Goal: Transaction & Acquisition: Download file/media

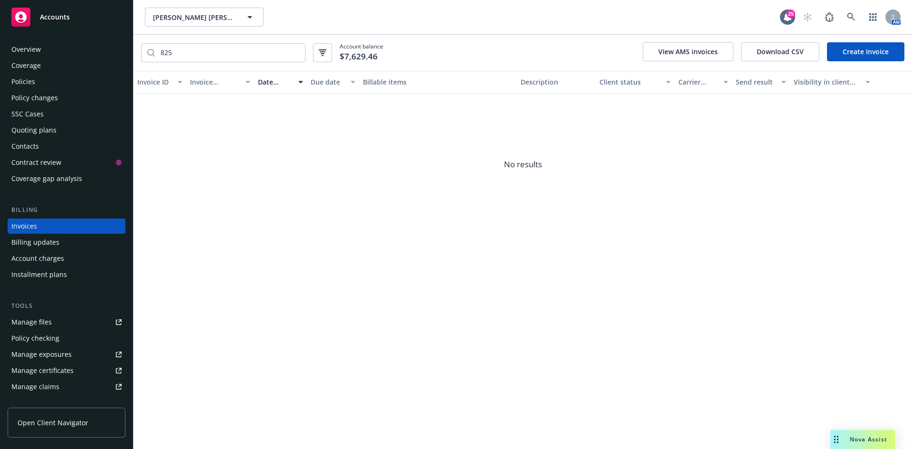
drag, startPoint x: 68, startPoint y: 13, endPoint x: 67, endPoint y: 21, distance: 8.3
click at [68, 14] on span "Accounts" at bounding box center [55, 17] width 30 height 8
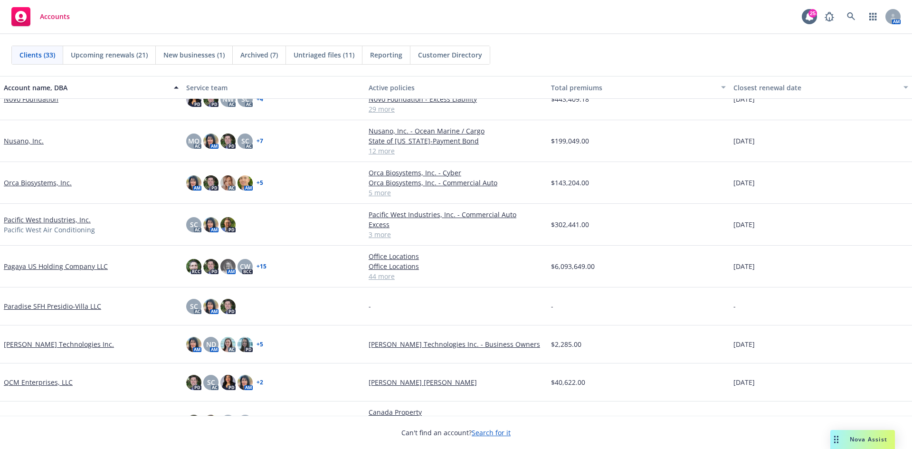
scroll to position [475, 0]
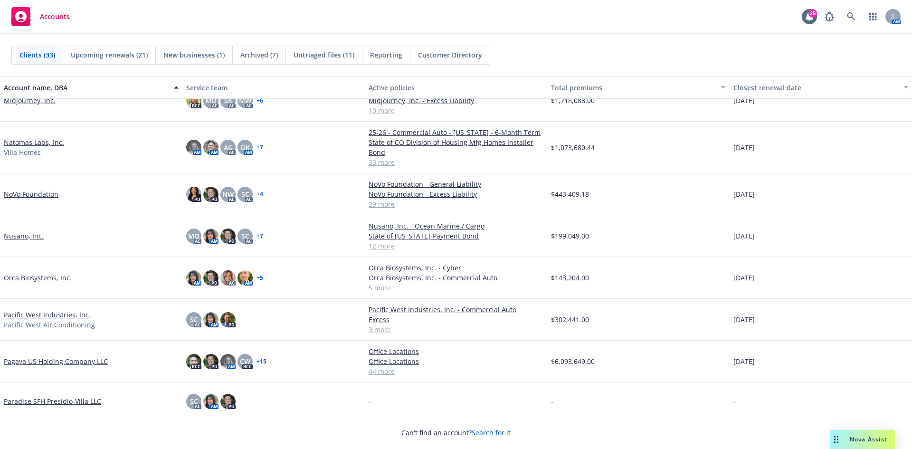
click at [22, 141] on link "Natomas Labs, Inc." at bounding box center [34, 142] width 60 height 10
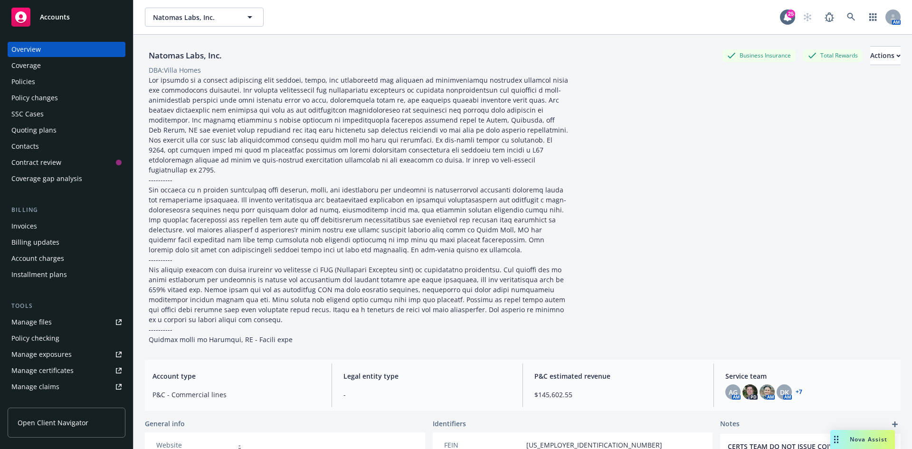
click at [58, 81] on div "Policies" at bounding box center [66, 81] width 110 height 15
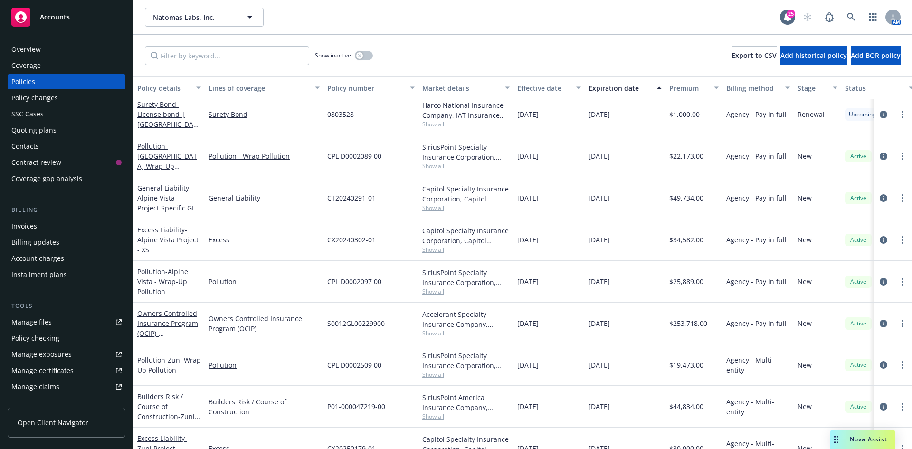
scroll to position [1063, 0]
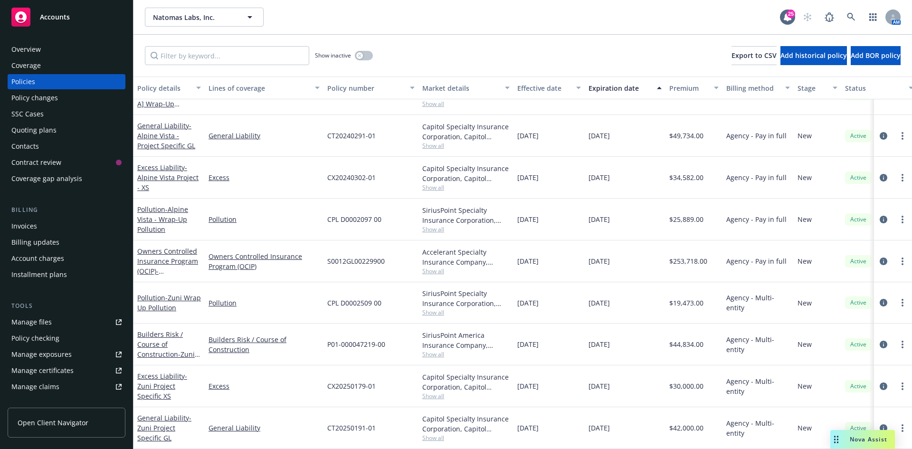
click at [65, 19] on span "Accounts" at bounding box center [55, 17] width 30 height 8
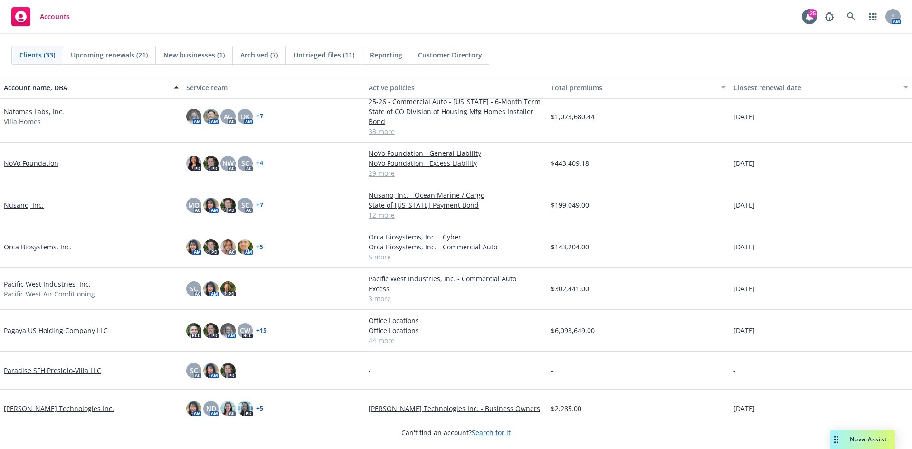
scroll to position [523, 0]
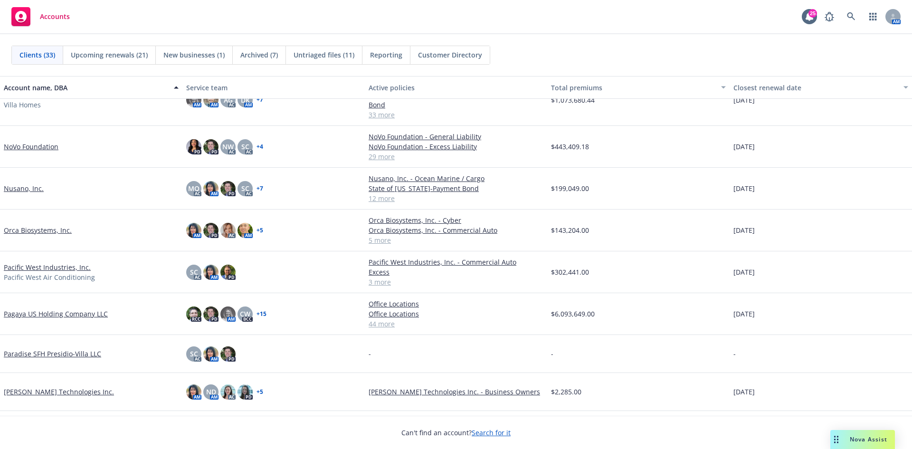
click at [60, 267] on link "Pacific West Industries, Inc." at bounding box center [47, 267] width 87 height 10
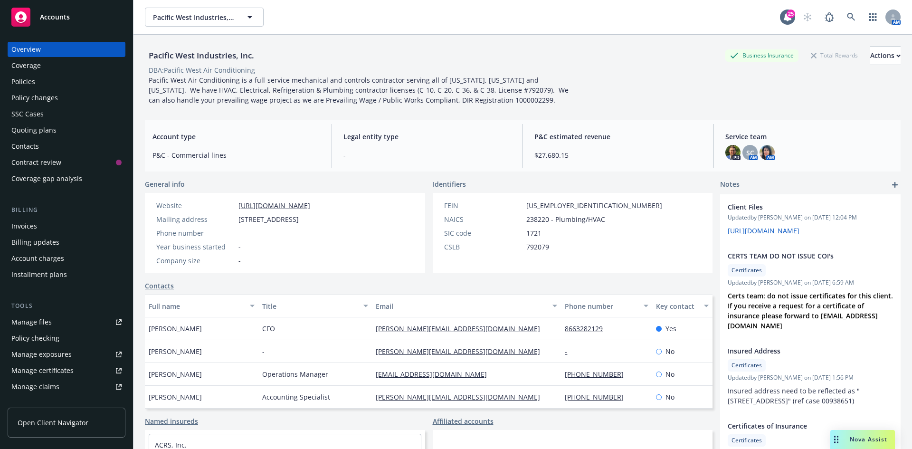
click at [9, 83] on link "Policies" at bounding box center [67, 81] width 118 height 15
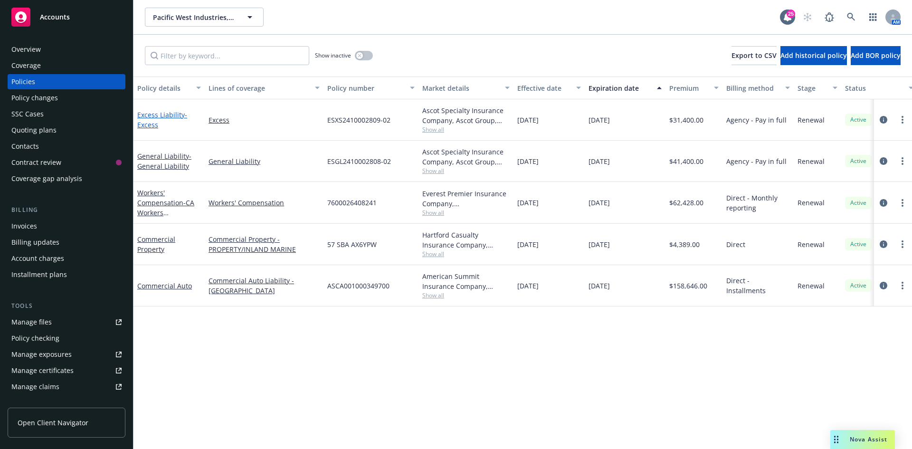
click at [170, 117] on link "Excess Liability - Excess" at bounding box center [162, 119] width 50 height 19
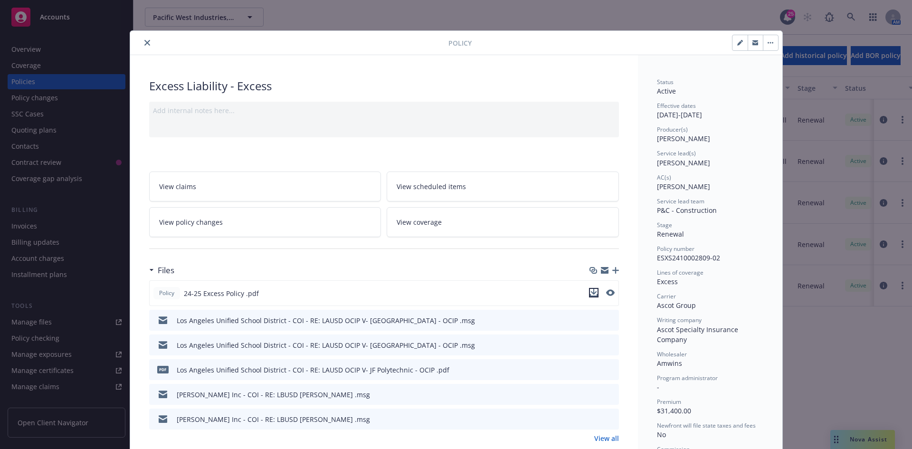
click at [592, 290] on icon "download file" at bounding box center [594, 293] width 8 height 8
drag, startPoint x: 656, startPoint y: 259, endPoint x: 681, endPoint y: 262, distance: 25.8
click at [740, 259] on div "Policy number ESXS2410002809-02" at bounding box center [710, 254] width 106 height 18
click at [679, 262] on span "ESXS2410002809-02" at bounding box center [688, 257] width 63 height 9
drag, startPoint x: 653, startPoint y: 258, endPoint x: 736, endPoint y: 258, distance: 82.2
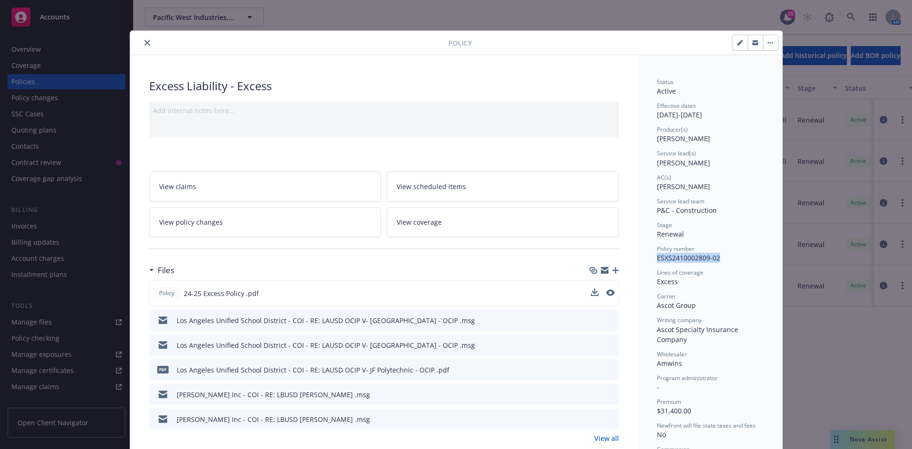
click at [736, 258] on div "Policy number ESXS2410002809-02" at bounding box center [710, 254] width 106 height 18
copy span "ESXS2410002809-02"
click at [142, 46] on button "close" at bounding box center [147, 42] width 11 height 11
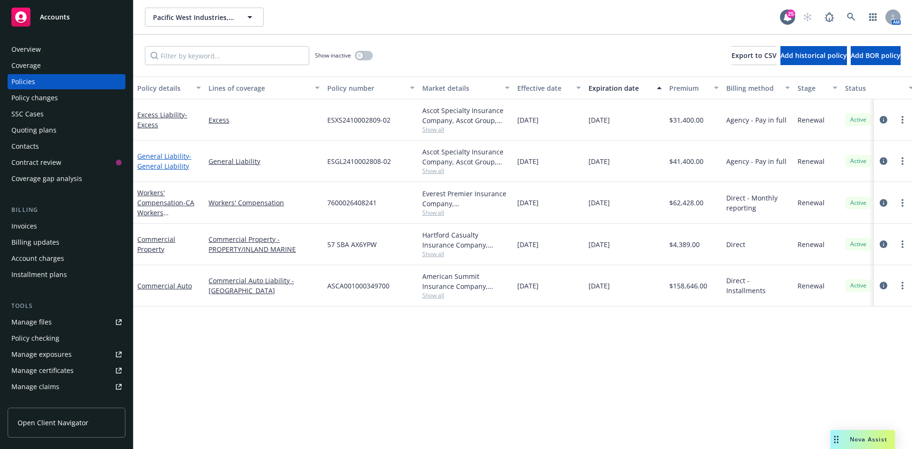
click at [168, 158] on link "General Liability - General Liability" at bounding box center [164, 161] width 54 height 19
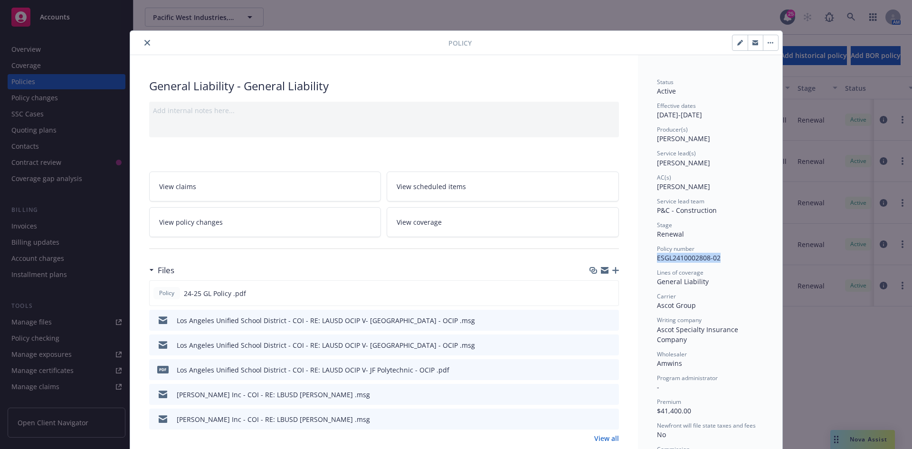
drag, startPoint x: 652, startPoint y: 256, endPoint x: 725, endPoint y: 256, distance: 73.2
copy span "ESGL2410002808-02"
click at [144, 45] on icon "close" at bounding box center [147, 43] width 6 height 6
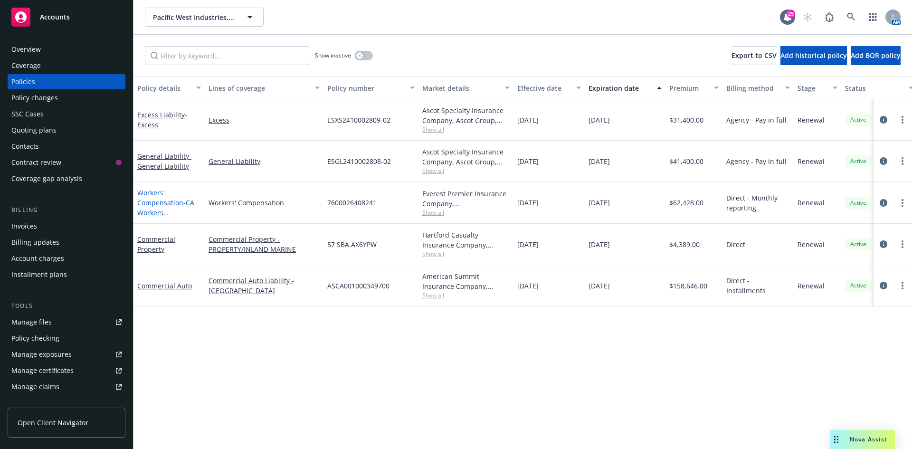
click at [171, 204] on link "Workers' Compensation - CA Workers Compensation" at bounding box center [165, 207] width 57 height 39
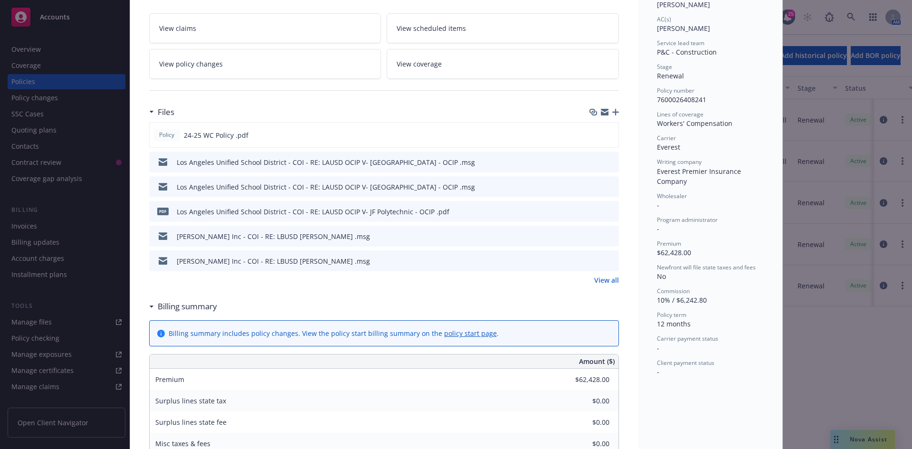
scroll to position [95, 0]
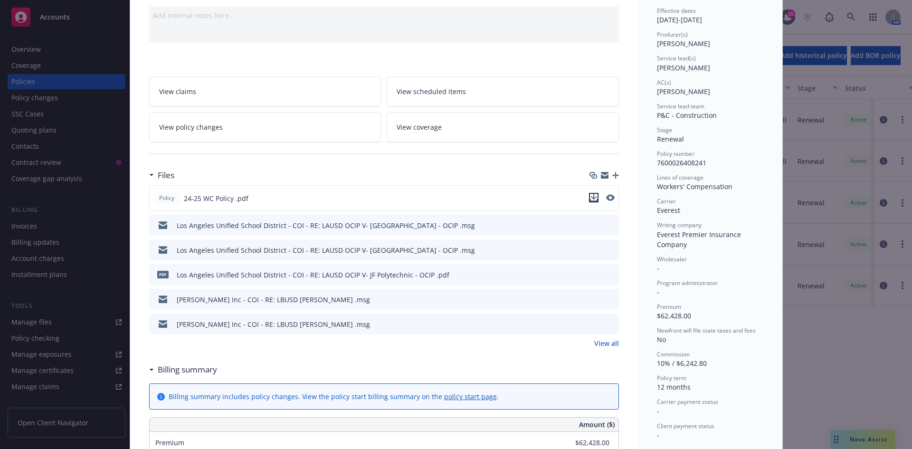
click at [594, 198] on button "download file" at bounding box center [594, 198] width 10 height 10
click at [67, 11] on div "Policy Workers' Compensation - CA Workers Compensation Add internal notes here.…" at bounding box center [456, 224] width 912 height 449
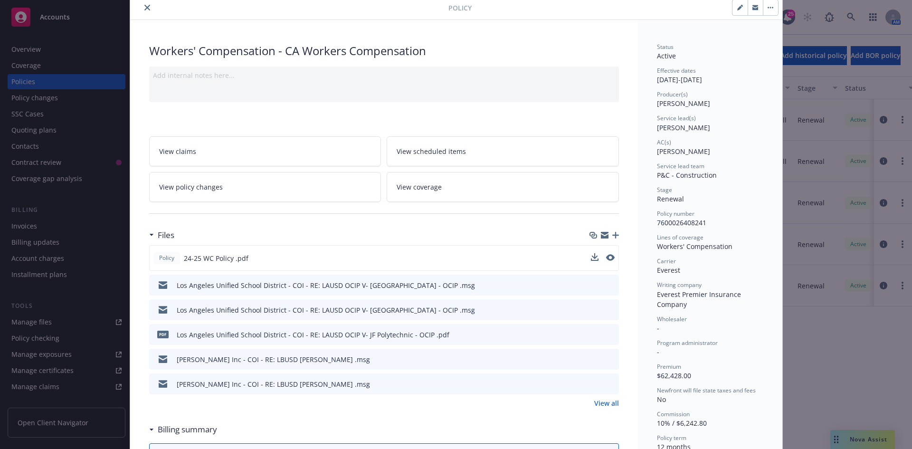
scroll to position [0, 0]
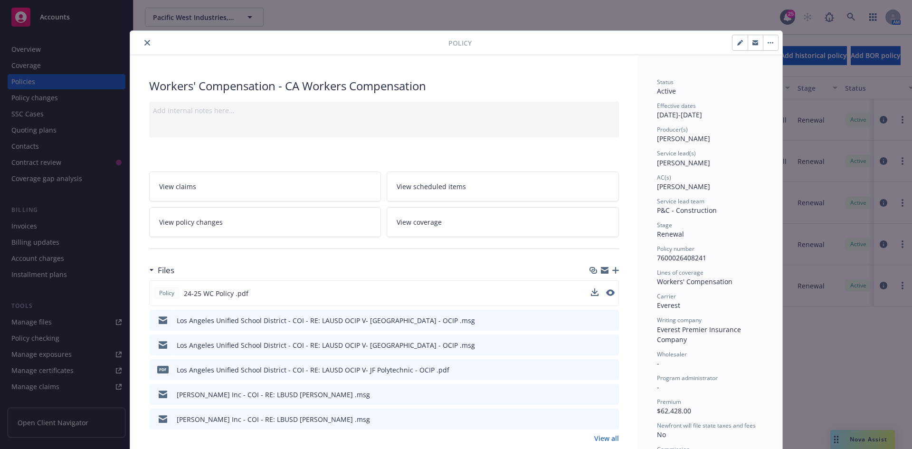
click at [142, 38] on button "close" at bounding box center [147, 42] width 11 height 11
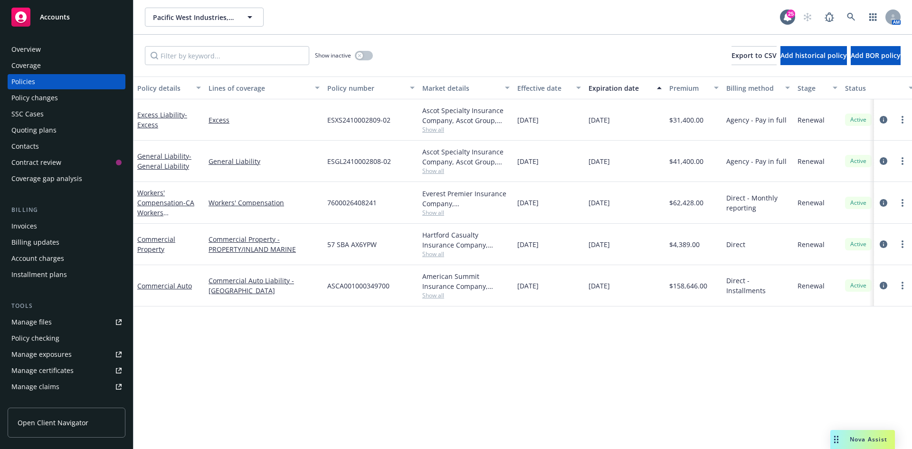
click at [60, 19] on span "Accounts" at bounding box center [55, 17] width 30 height 8
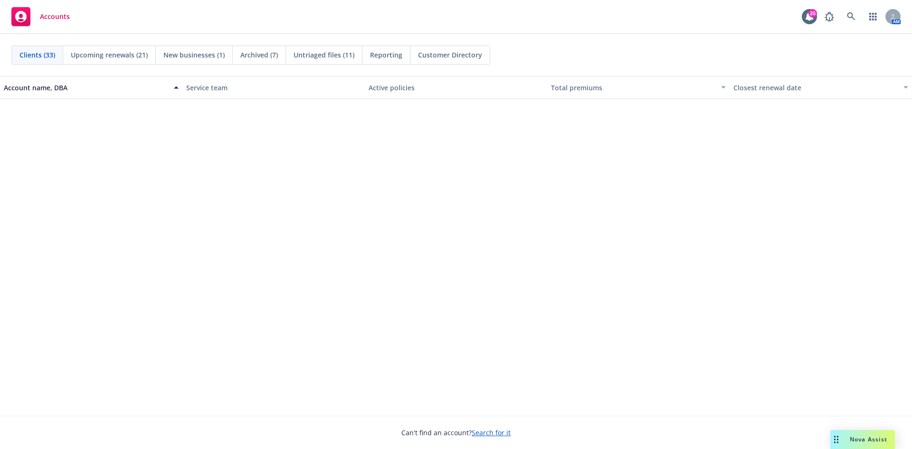
scroll to position [665, 0]
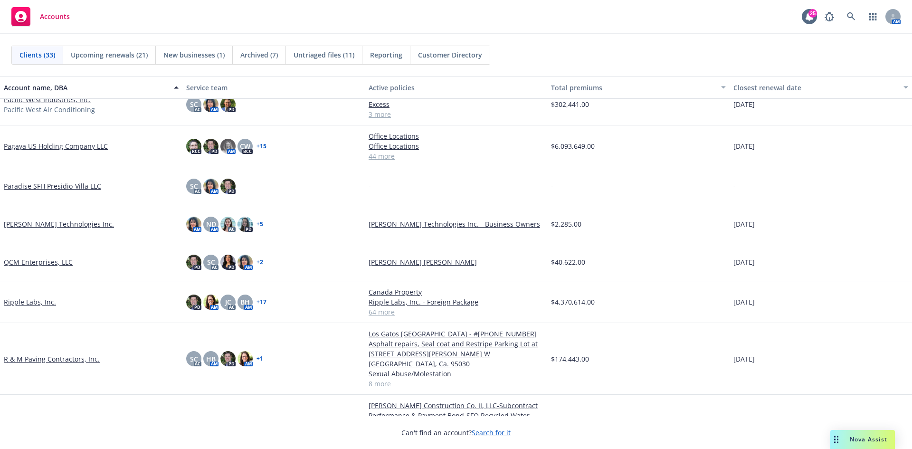
click at [48, 102] on link "Pacific West Industries, Inc." at bounding box center [47, 100] width 87 height 10
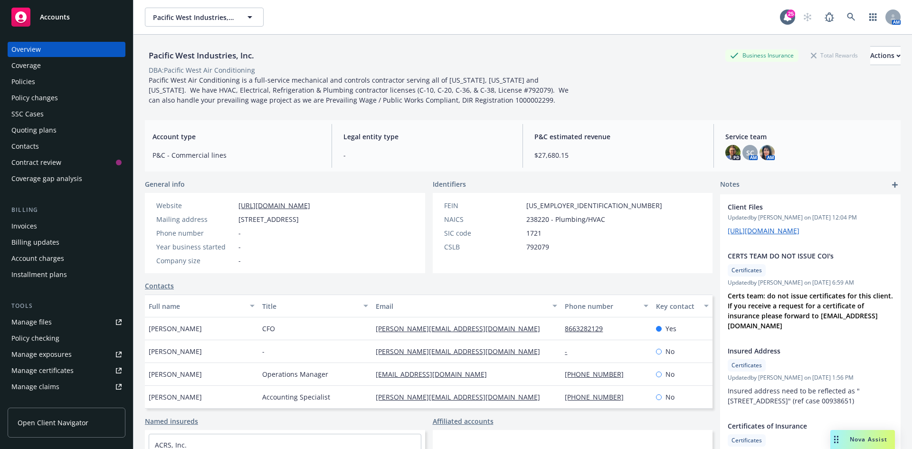
click at [25, 79] on div "Policies" at bounding box center [23, 81] width 24 height 15
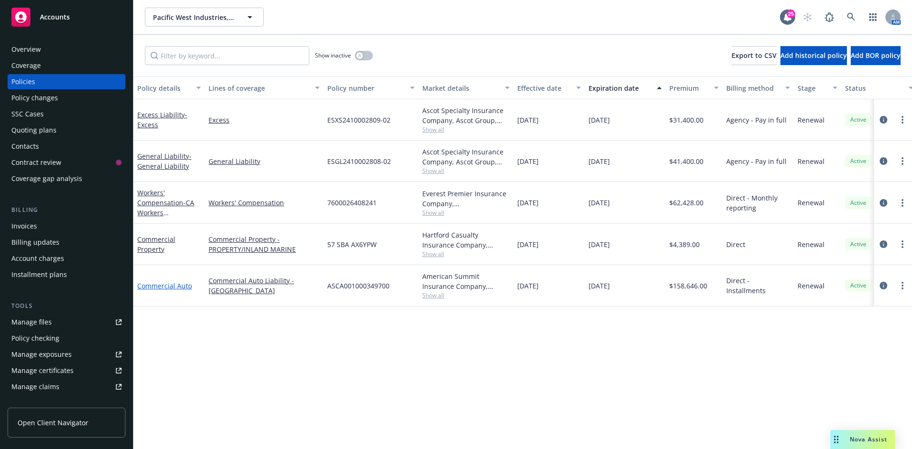
click at [163, 287] on link "Commercial Auto" at bounding box center [164, 285] width 55 height 9
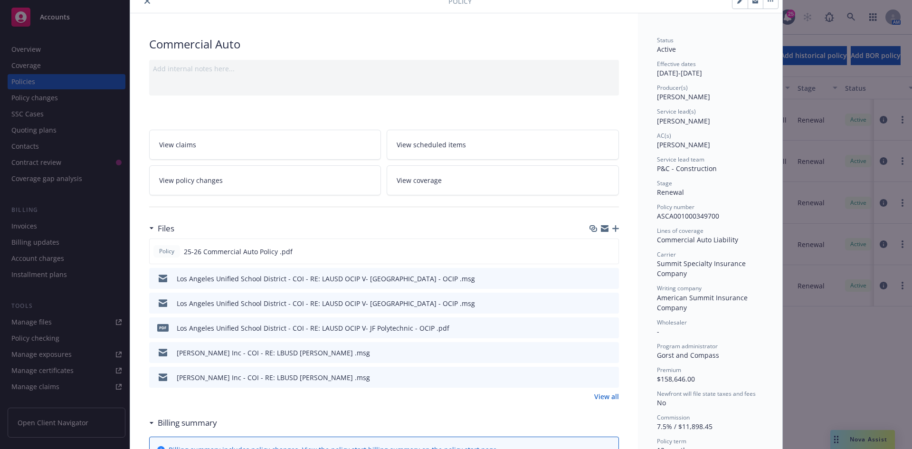
scroll to position [95, 0]
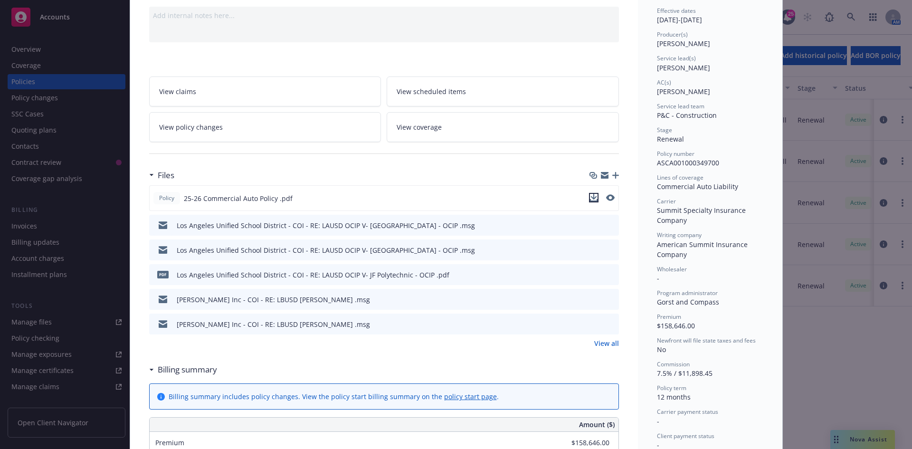
click at [593, 197] on icon "download file" at bounding box center [594, 198] width 8 height 8
